Goal: Navigation & Orientation: Find specific page/section

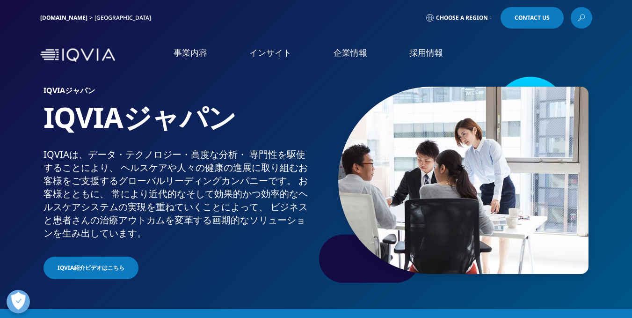
click at [453, 12] on link "Choose a Region" at bounding box center [459, 18] width 69 height 22
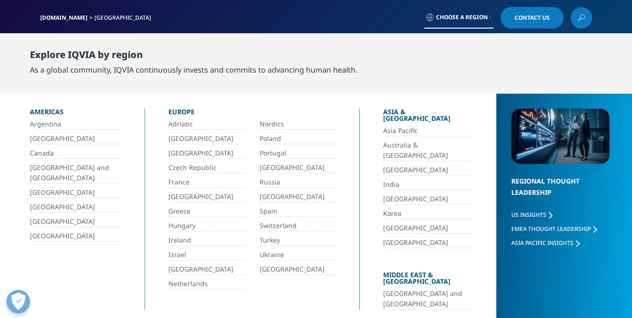
scroll to position [47, 0]
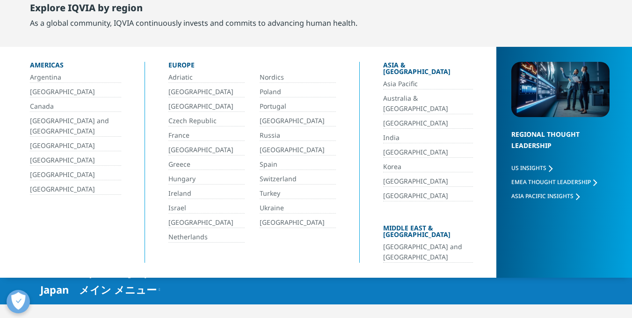
click at [188, 239] on link "Netherlands" at bounding box center [207, 237] width 76 height 11
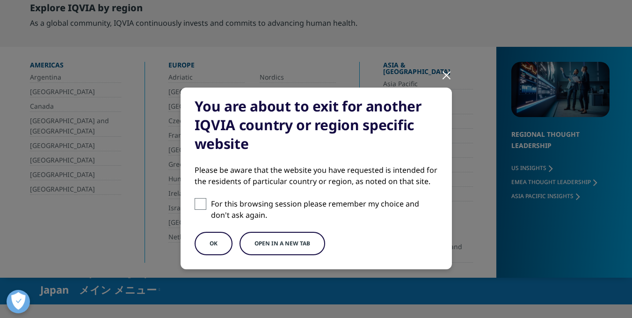
click at [218, 246] on button "OK" at bounding box center [214, 243] width 38 height 23
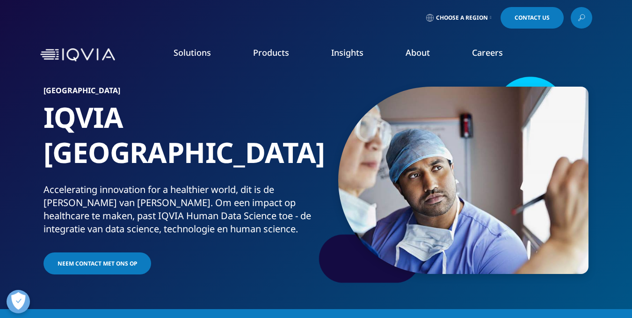
click at [474, 23] on link "Choose a Region" at bounding box center [459, 18] width 69 height 22
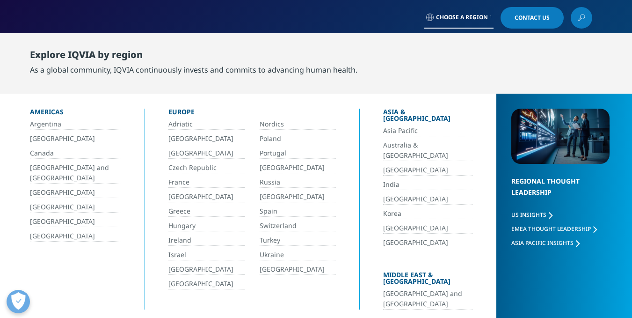
click at [389, 140] on link "Australia & [GEOGRAPHIC_DATA]" at bounding box center [428, 150] width 90 height 21
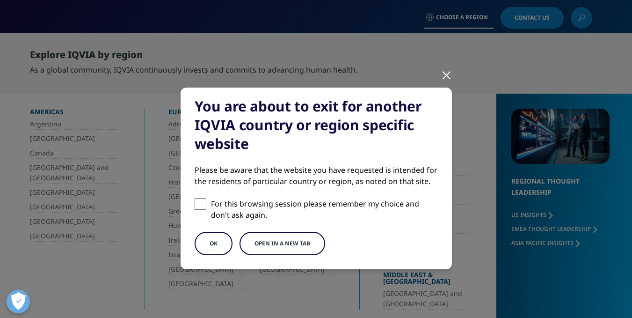
click at [266, 249] on button "Open in a new tab" at bounding box center [283, 243] width 86 height 23
